Goal: Navigation & Orientation: Find specific page/section

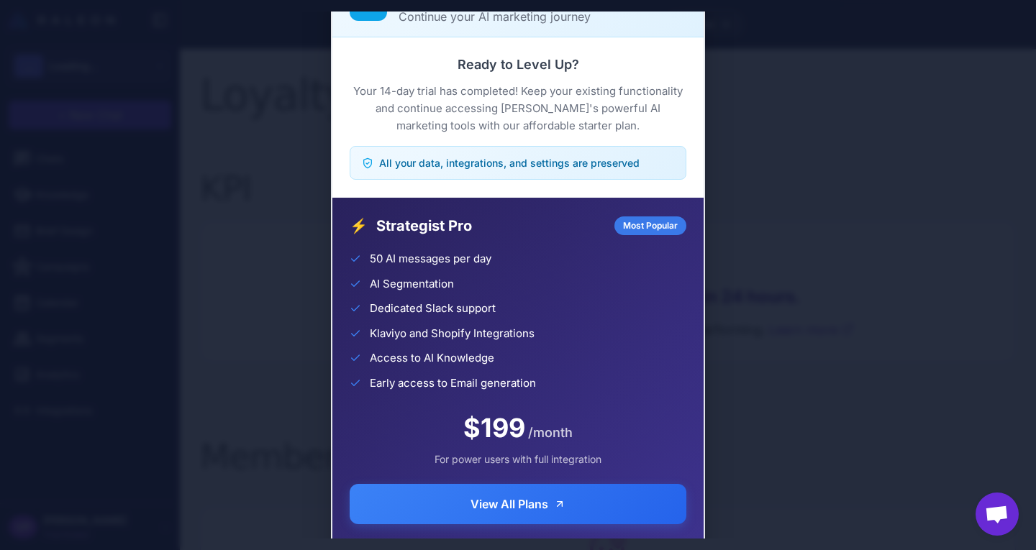
click at [261, 208] on div "Trial Complete Continue your AI marketing journey Ready to Level Up? Your 14-da…" at bounding box center [518, 275] width 1036 height 527
click at [320, 253] on div "Trial Complete Continue your AI marketing journey Ready to Level Up? Your 14-da…" at bounding box center [518, 275] width 1036 height 527
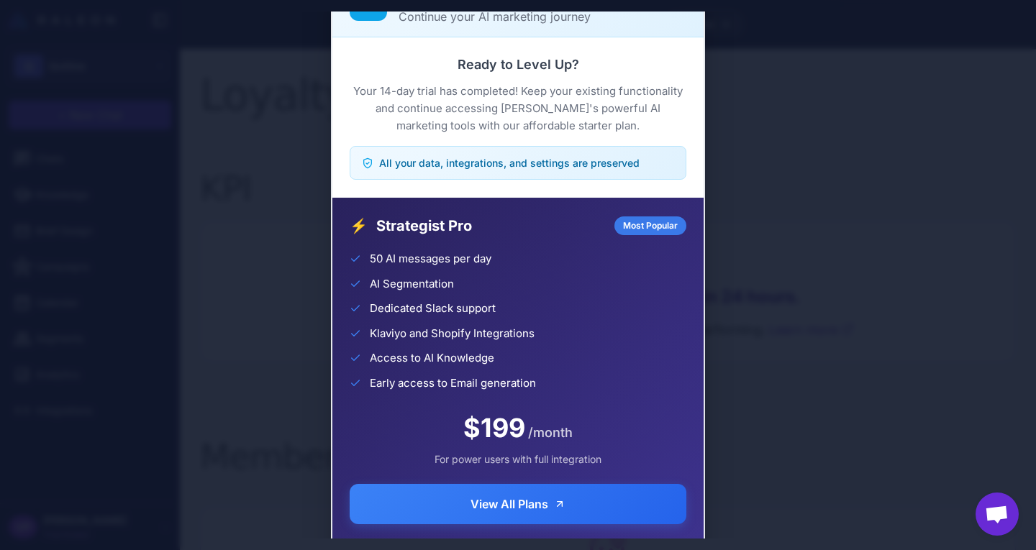
click at [888, 86] on div "Trial Complete Continue your AI marketing journey Ready to Level Up? Your 14-da…" at bounding box center [518, 275] width 1036 height 527
click at [887, 89] on div "Trial Complete Continue your AI marketing journey Ready to Level Up? Your 14-da…" at bounding box center [518, 275] width 1036 height 527
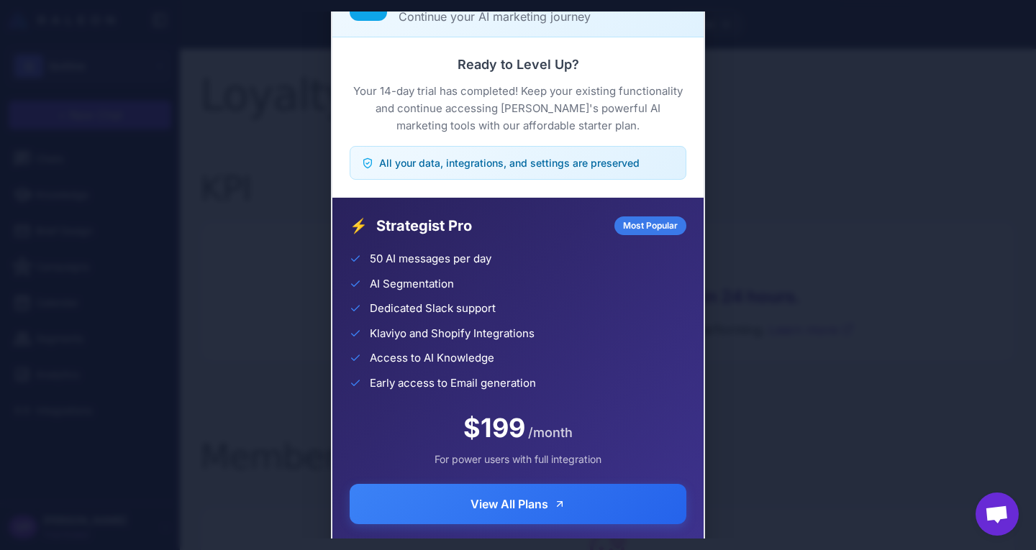
click at [887, 89] on div "Trial Complete Continue your AI marketing journey Ready to Level Up? Your 14-da…" at bounding box center [518, 275] width 1036 height 527
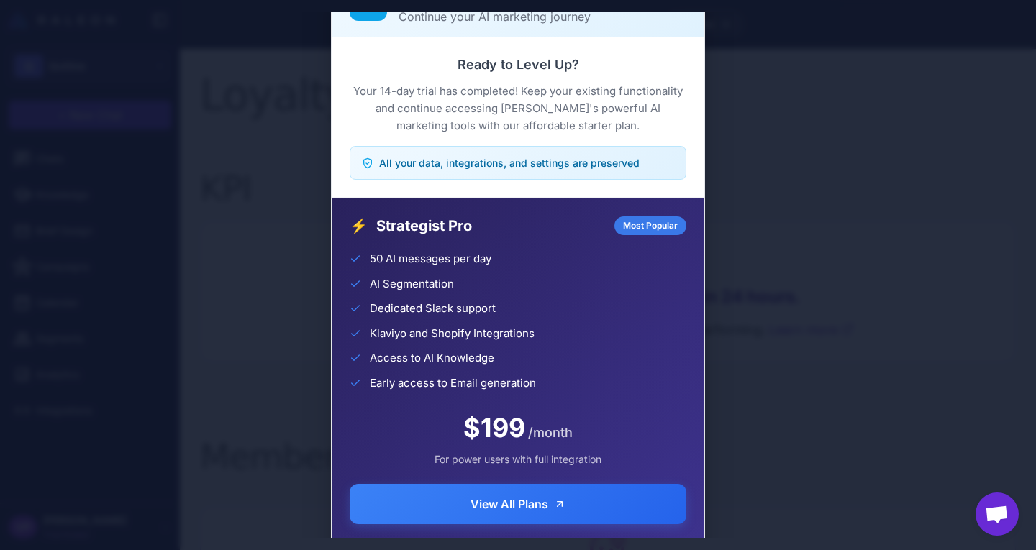
click at [695, 13] on div "Trial Complete Continue your AI marketing journey" at bounding box center [517, 0] width 371 height 76
click at [708, 10] on div at bounding box center [518, 275] width 1036 height 550
drag, startPoint x: 708, startPoint y: 10, endPoint x: 692, endPoint y: 71, distance: 62.7
click at [180, 71] on div "**********" at bounding box center [90, 275] width 180 height 550
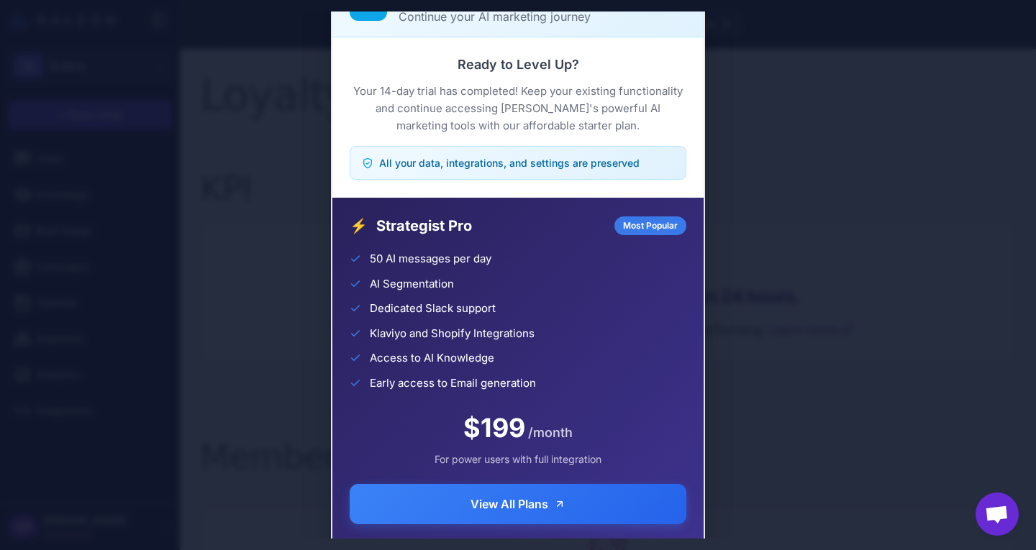
click at [771, 369] on div "Trial Complete Continue your AI marketing journey Ready to Level Up? Your 14-da…" at bounding box center [518, 275] width 1036 height 527
click at [304, 293] on div "Trial Complete Continue your AI marketing journey Ready to Level Up? Your 14-da…" at bounding box center [518, 275] width 1036 height 527
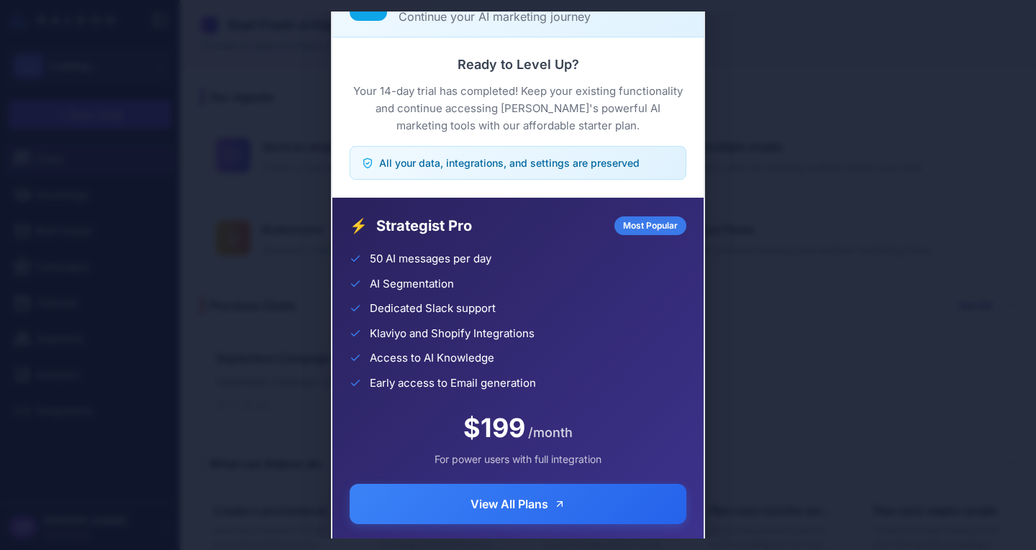
click at [186, 148] on div "Trial Complete Continue your AI marketing journey Ready to Level Up? Your 14-da…" at bounding box center [518, 275] width 1036 height 527
click at [815, 293] on div "Trial Complete Continue your AI marketing journey Ready to Level Up? Your 14-da…" at bounding box center [518, 275] width 1036 height 527
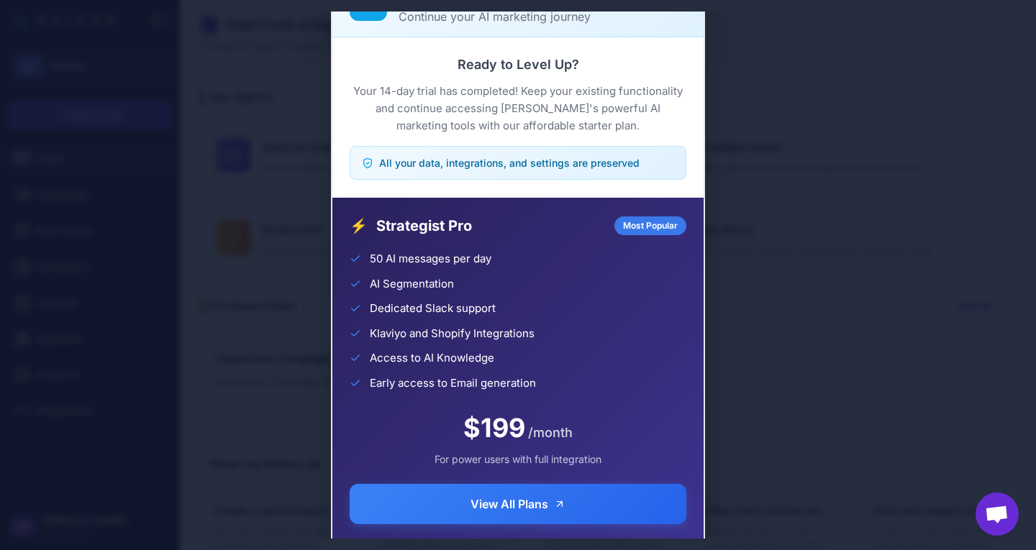
click at [815, 293] on div "Trial Complete Continue your AI marketing journey Ready to Level Up? Your 14-da…" at bounding box center [518, 275] width 1036 height 527
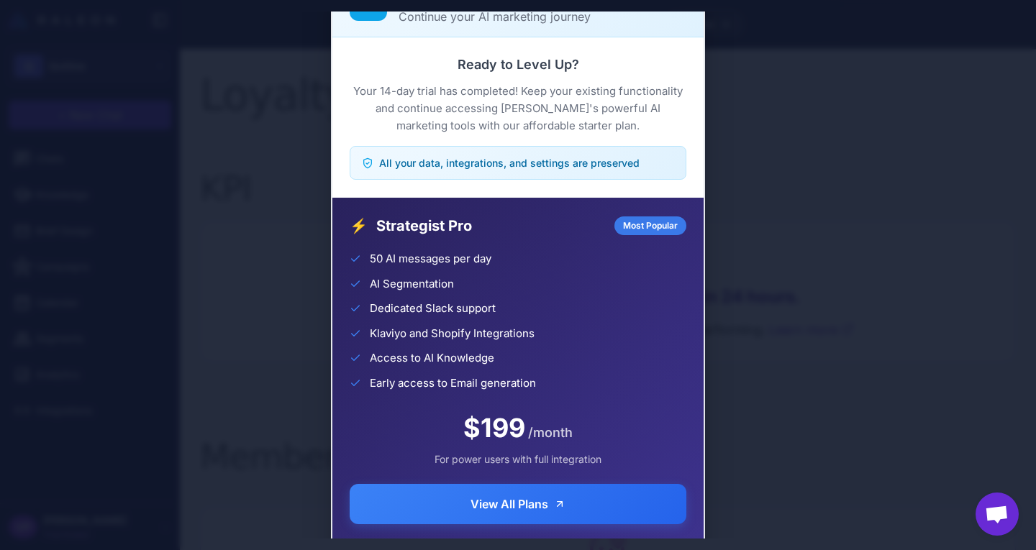
click at [199, 190] on div "Trial Complete Continue your AI marketing journey Ready to Level Up? Your 14-da…" at bounding box center [518, 275] width 1036 height 527
